Goal: Book appointment/travel/reservation

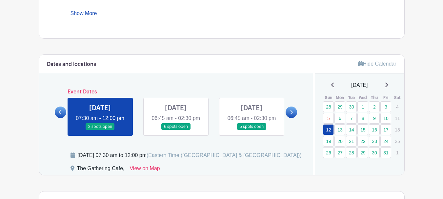
scroll to position [328, 0]
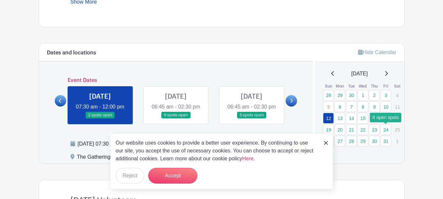
click at [385, 133] on link "24" at bounding box center [386, 129] width 11 height 11
click at [132, 176] on button "Reject" at bounding box center [130, 176] width 29 height 16
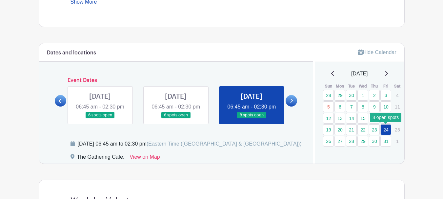
click at [385, 128] on link "24" at bounding box center [386, 129] width 11 height 11
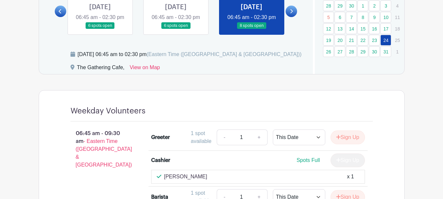
scroll to position [328, 0]
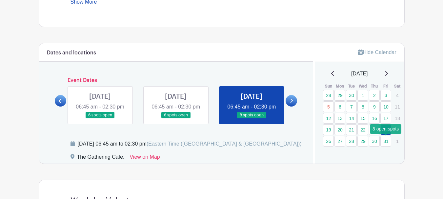
click at [384, 141] on link "31" at bounding box center [386, 141] width 11 height 11
